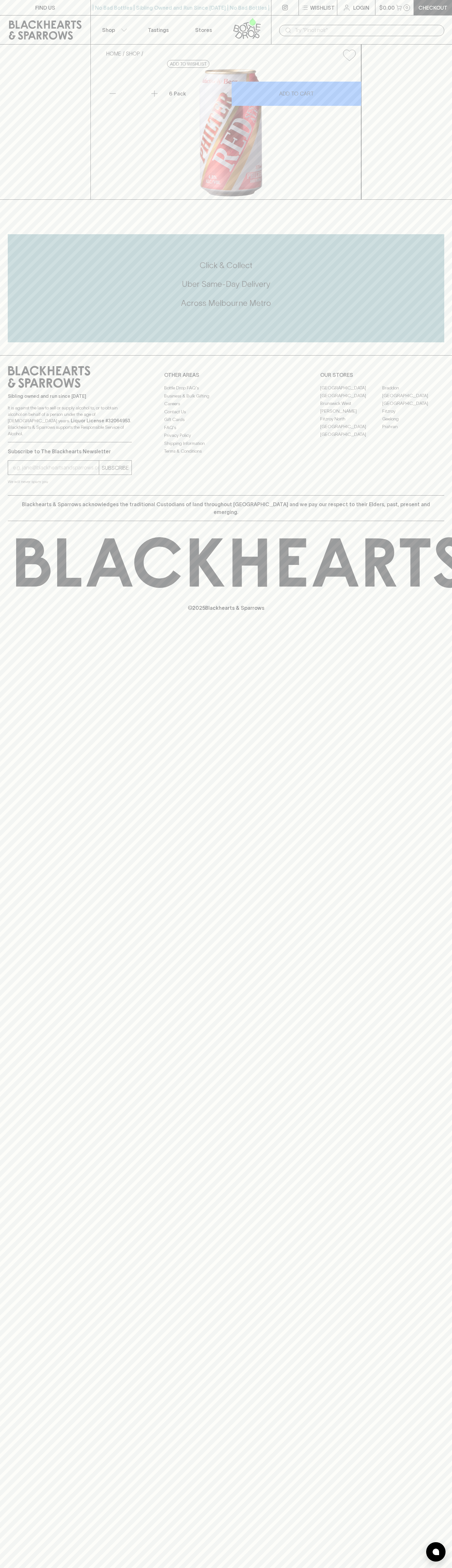
click at [255, 27] on icon at bounding box center [247, 28] width 37 height 21
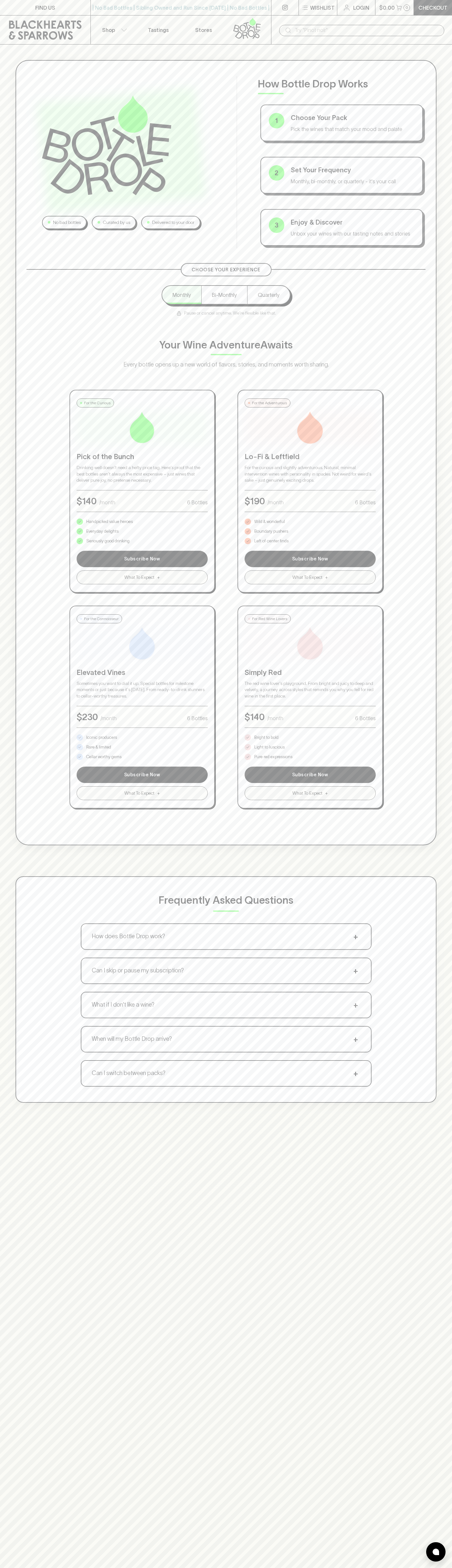
click at [441, 1567] on html "FIND US | No Bad Bottles | Sibling Owned and Run Since [DATE] | No Bad Bottles …" at bounding box center [226, 1013] width 452 height 2027
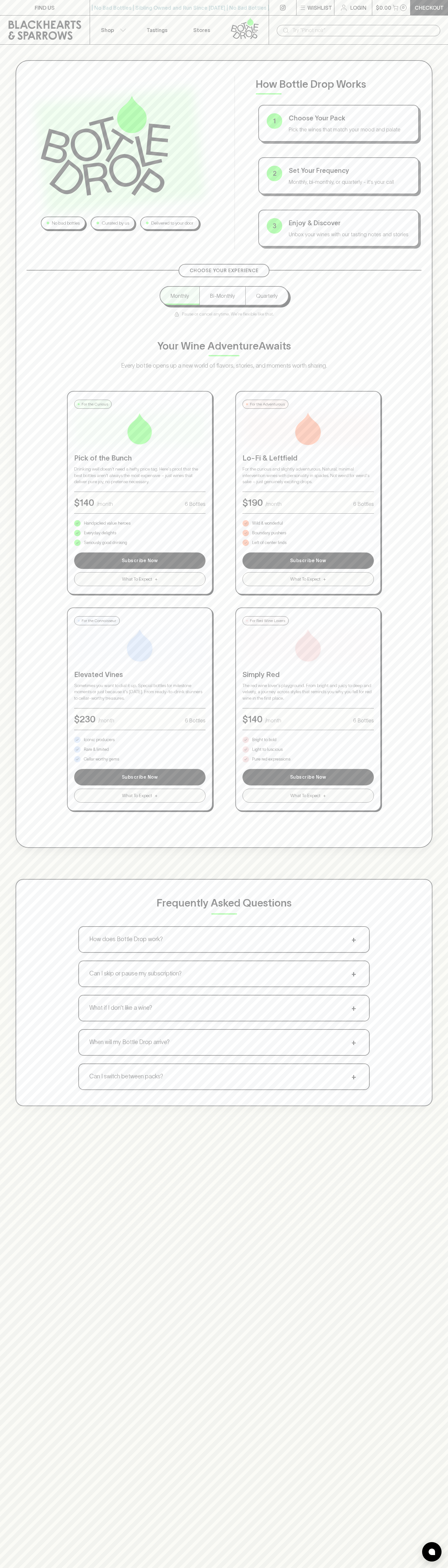
click at [68, 1572] on html "FIND US | No Bad Bottles | Sibling Owned and Run Since [DATE] | No Bad Bottles …" at bounding box center [224, 1014] width 448 height 2028
click at [16, 325] on div "No bad bottles Curated by us Delivered to your door How Bottle Drop Works 1 Cho…" at bounding box center [223, 454] width 417 height 788
click at [271, 759] on p "Pure red expressions" at bounding box center [271, 759] width 38 height 7
